Goal: Task Accomplishment & Management: Manage account settings

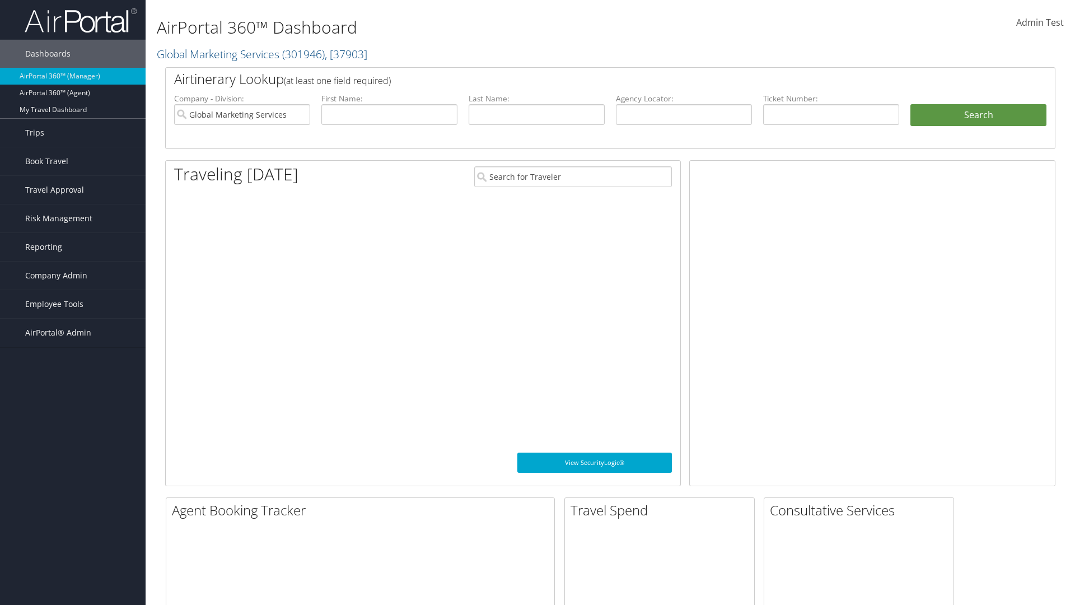
click at [73, 275] on span "Company Admin" at bounding box center [56, 275] width 62 height 28
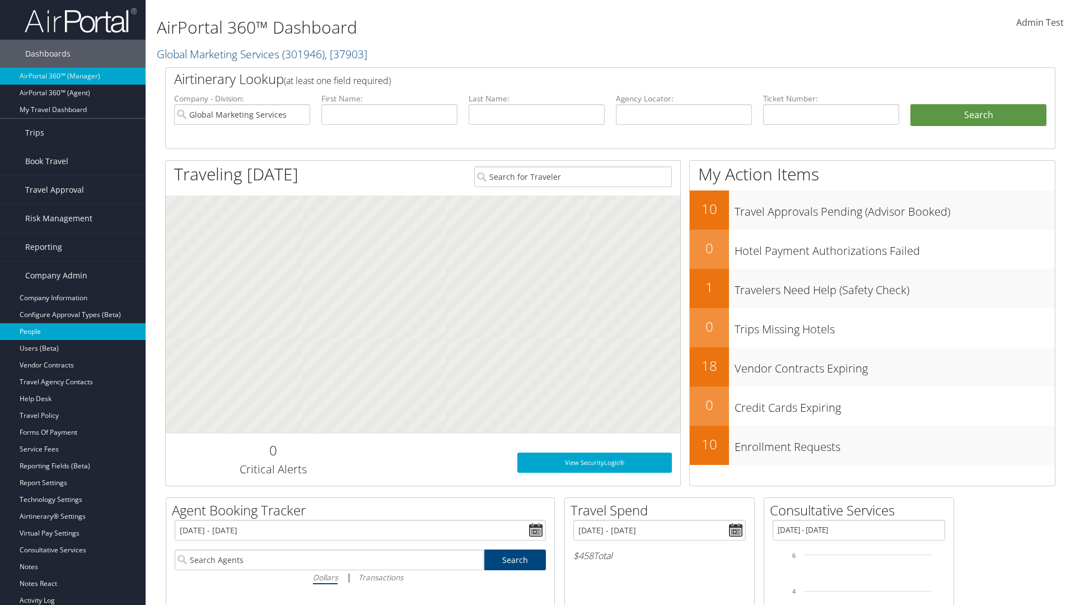
click at [73, 331] on link "People" at bounding box center [73, 331] width 146 height 17
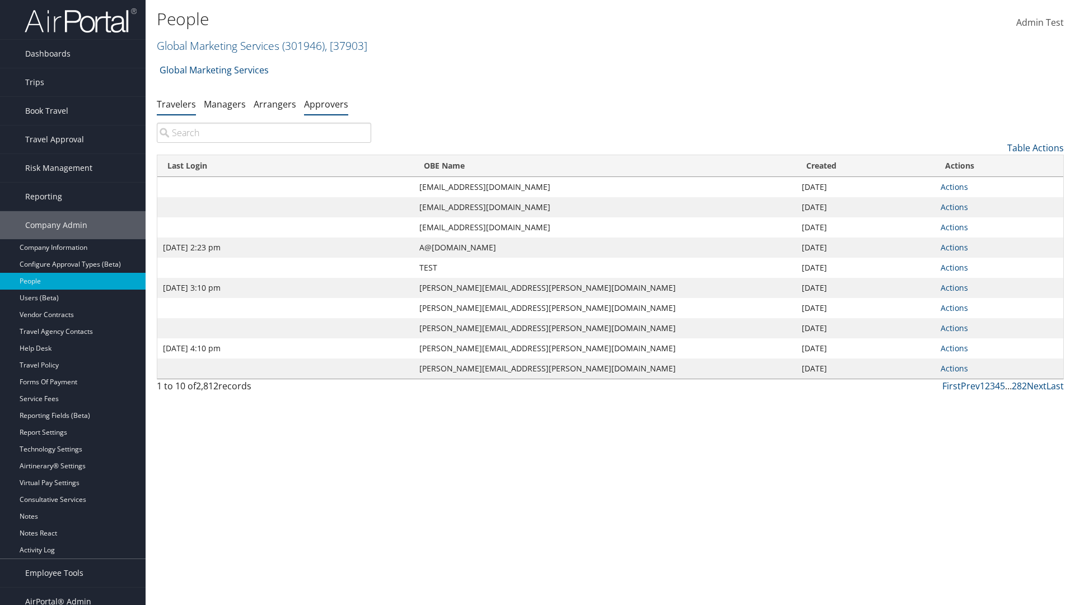
click at [326, 104] on link "Approvers" at bounding box center [326, 104] width 44 height 12
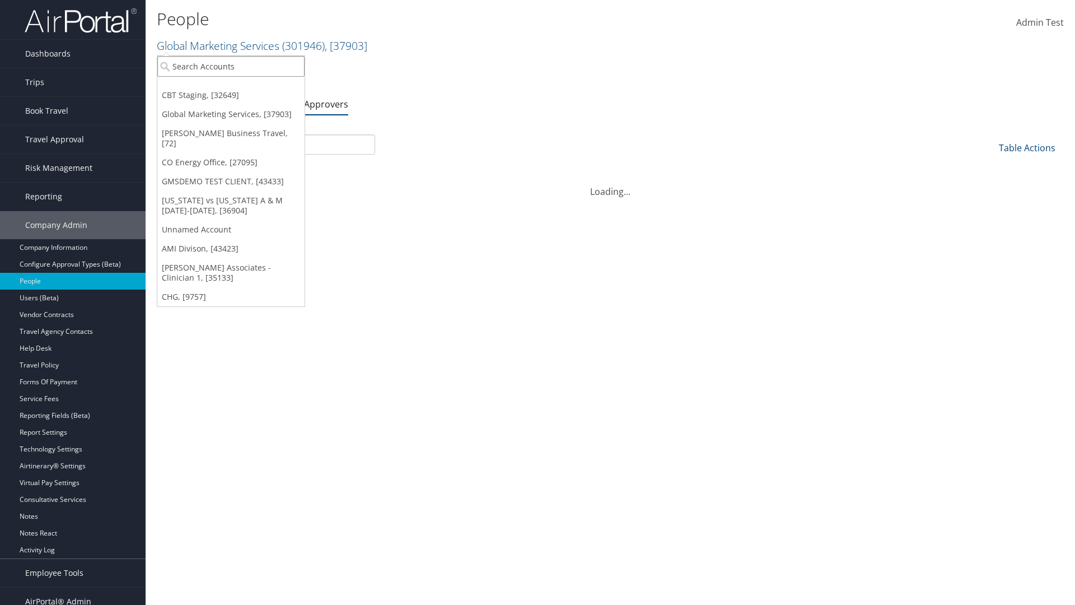
click at [231, 66] on input "search" at bounding box center [230, 66] width 147 height 21
type input "CBTSTG"
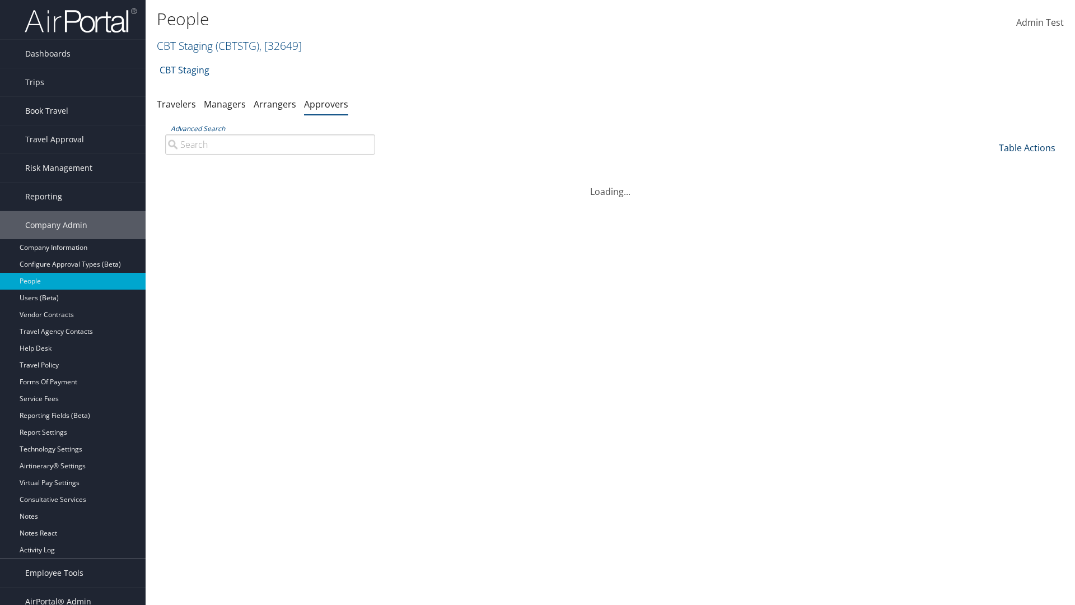
click at [1027, 148] on link "Table Actions" at bounding box center [1027, 148] width 57 height 12
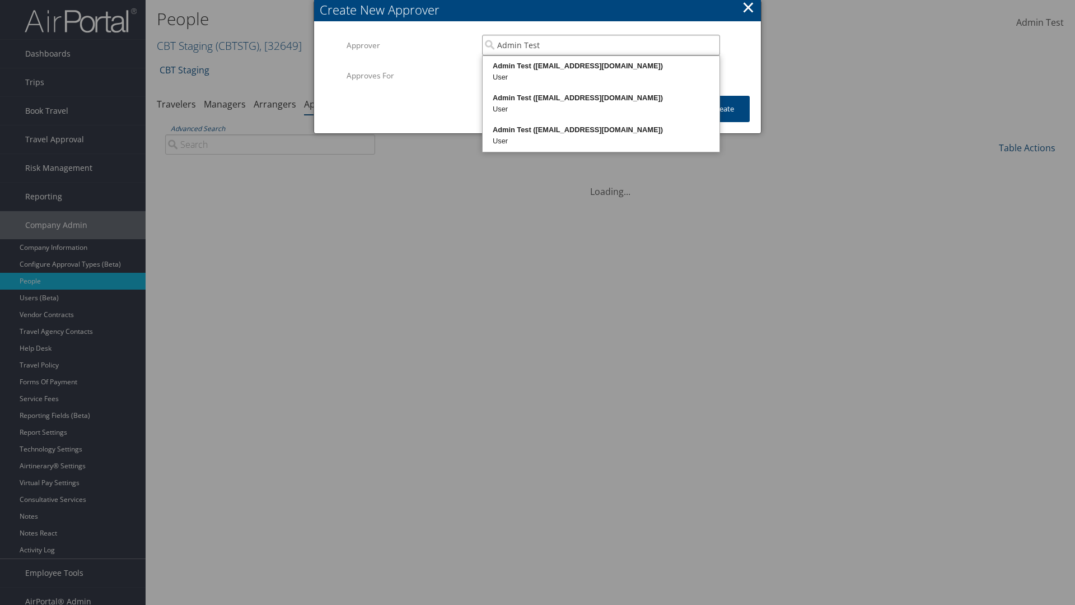
click at [601, 66] on div "Admin Test ([EMAIL_ADDRESS][DOMAIN_NAME])" at bounding box center [600, 65] width 233 height 11
type input "Admin Test"
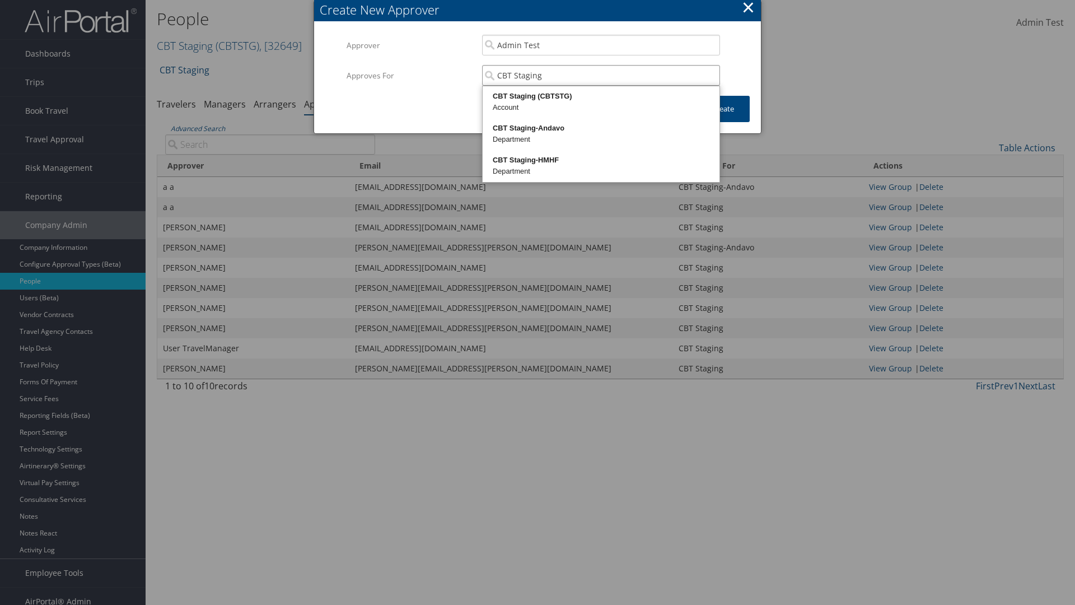
click at [601, 96] on div "CBT Staging (CBTSTG)" at bounding box center [600, 96] width 233 height 11
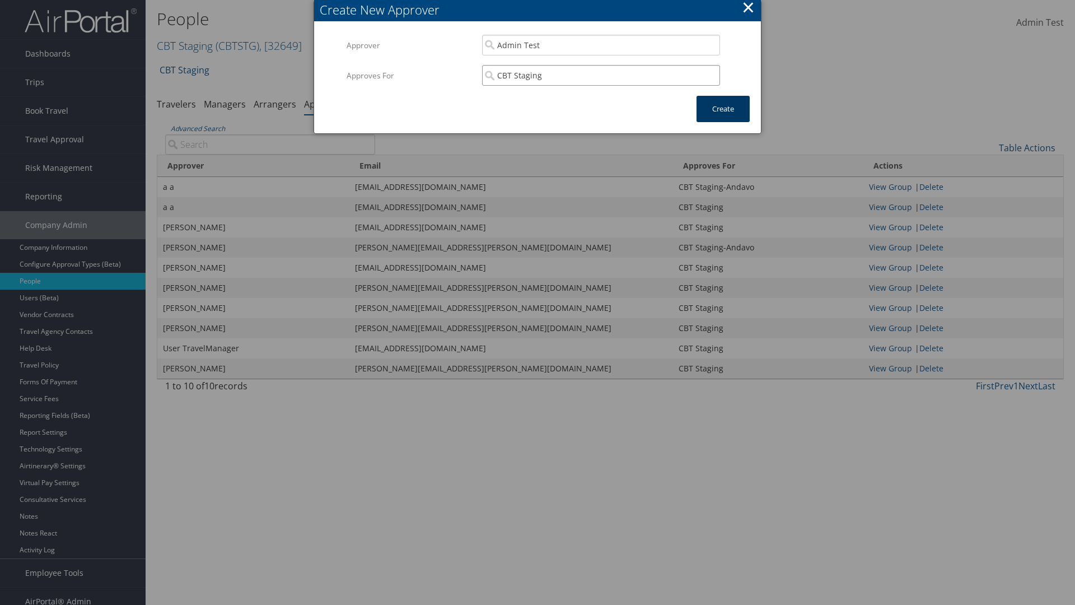
type input "CBT Staging"
click at [723, 109] on button "Create" at bounding box center [722, 109] width 53 height 26
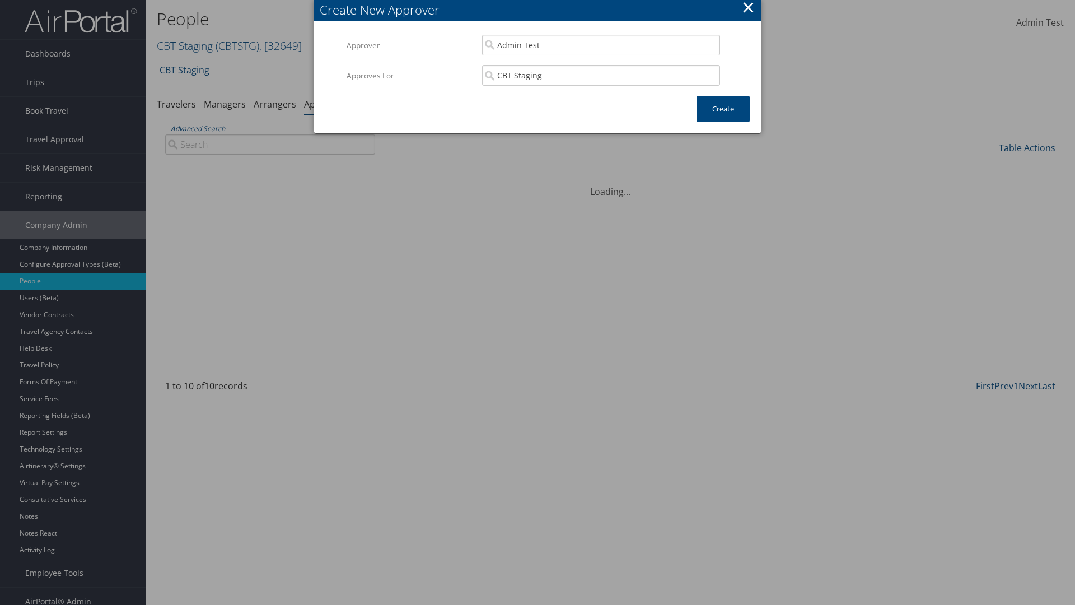
click at [270, 144] on input "Advanced Search" at bounding box center [270, 144] width 210 height 20
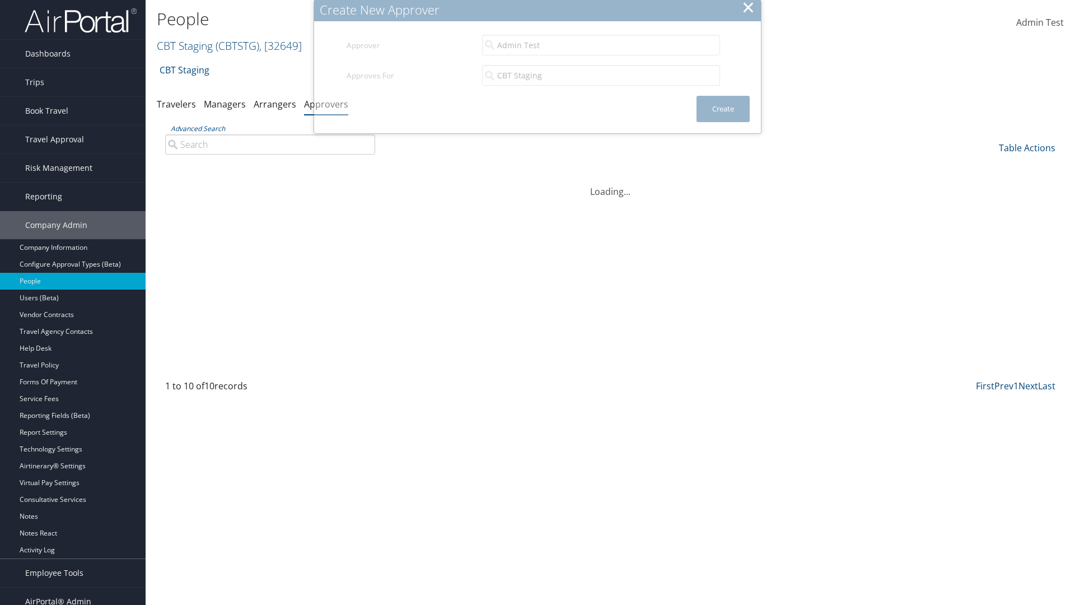
type input "Admin"
